Goal: Task Accomplishment & Management: Manage account settings

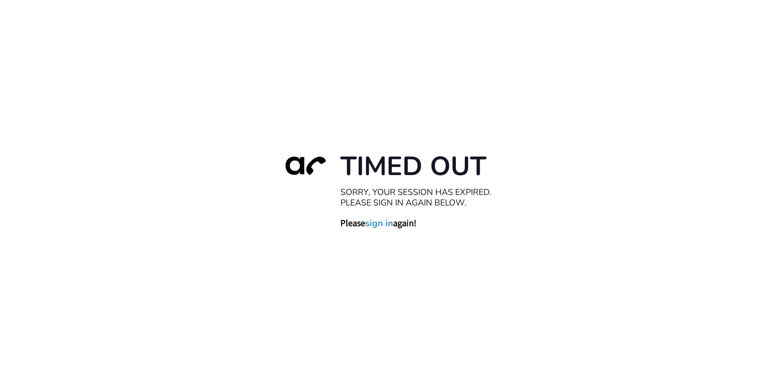
drag, startPoint x: 371, startPoint y: 223, endPoint x: 369, endPoint y: 219, distance: 4.6
click at [371, 224] on link "sign in" at bounding box center [379, 222] width 28 height 11
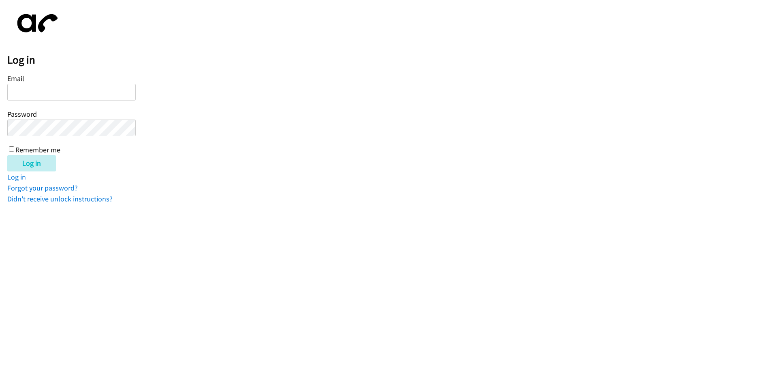
click at [65, 91] on input "Email" at bounding box center [71, 92] width 128 height 17
type input "balfreide@lendingpoint.com"
click at [10, 149] on input "Remember me" at bounding box center [11, 148] width 5 height 5
checkbox input "true"
click at [20, 158] on input "Log in" at bounding box center [31, 163] width 49 height 16
